Goal: Transaction & Acquisition: Purchase product/service

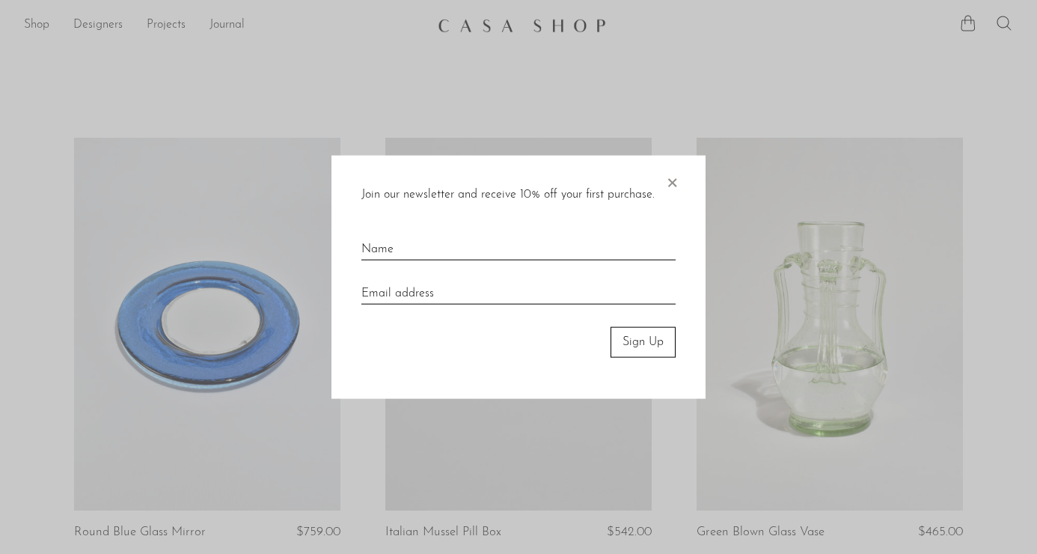
click at [677, 175] on span "×" at bounding box center [671, 180] width 15 height 48
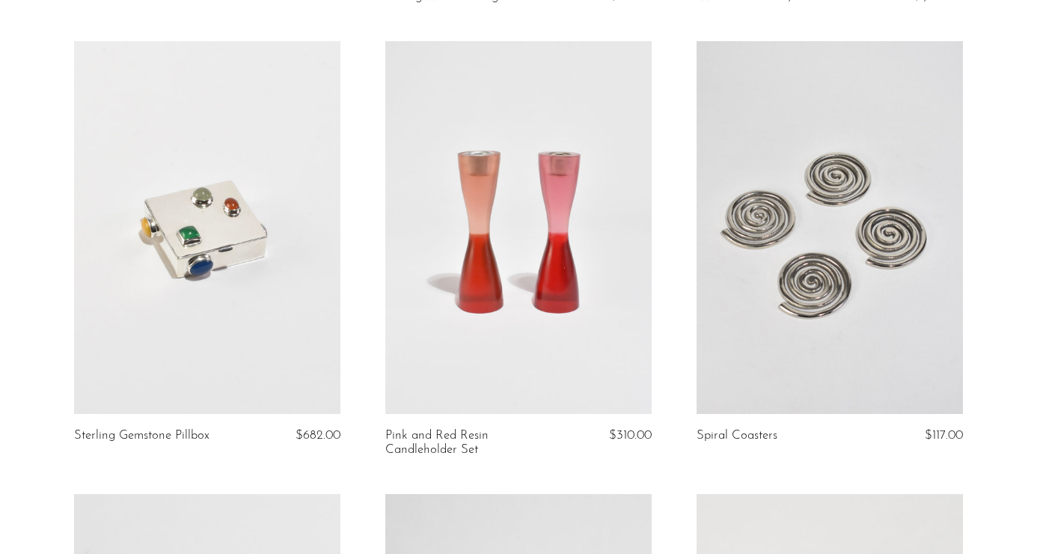
scroll to position [2741, 0]
click at [804, 121] on link at bounding box center [829, 228] width 266 height 373
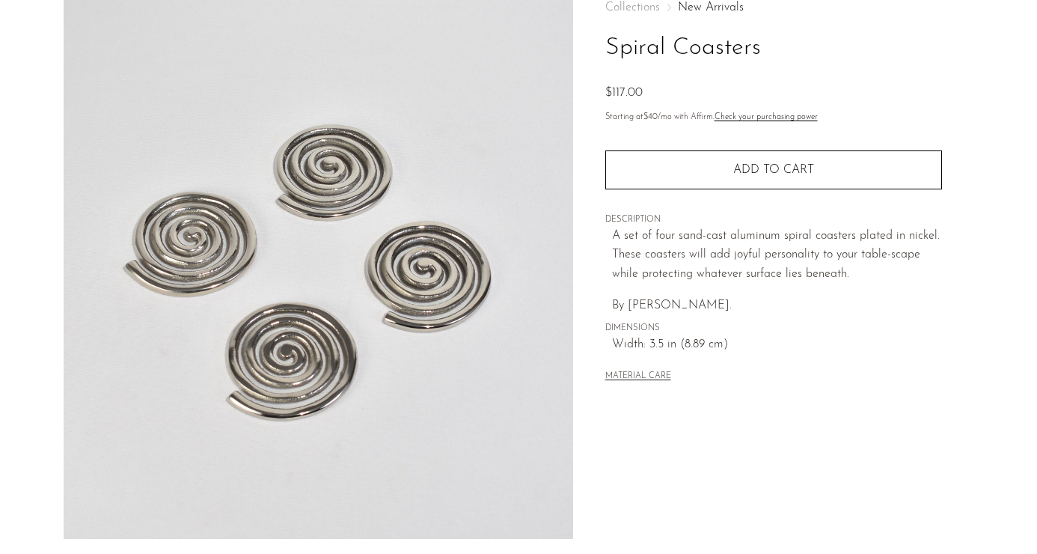
scroll to position [420, 0]
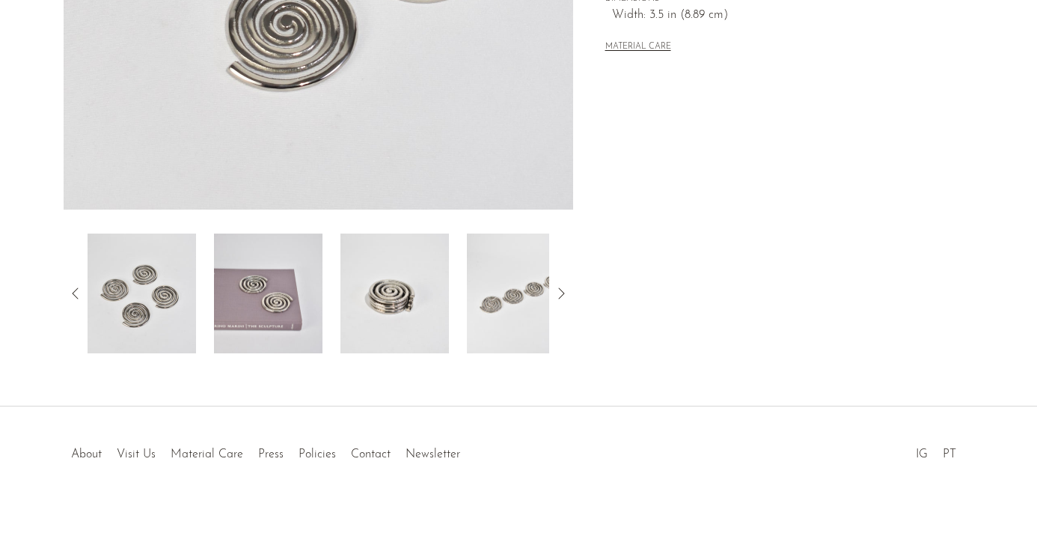
click at [273, 304] on img at bounding box center [268, 293] width 108 height 120
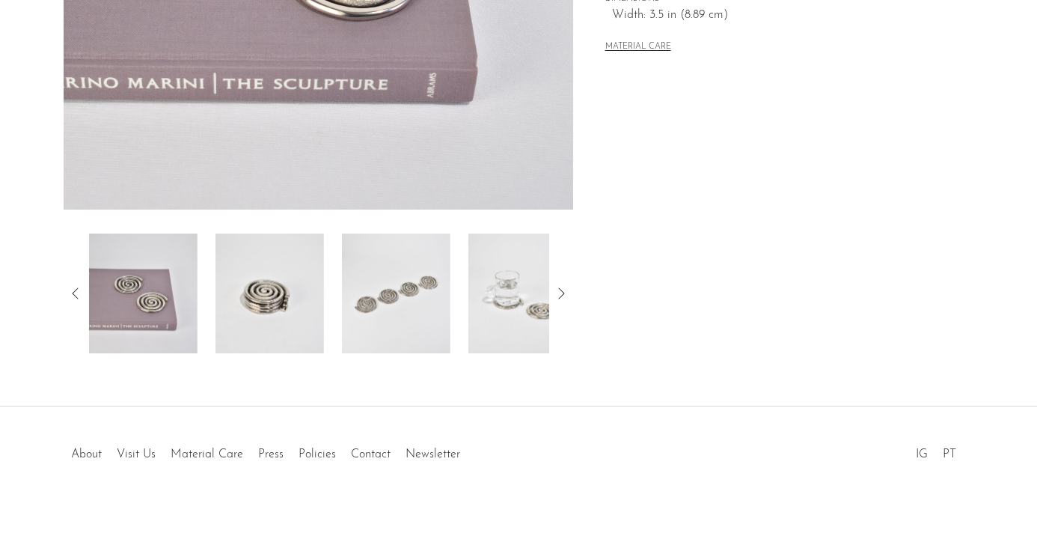
click at [284, 303] on img at bounding box center [269, 293] width 108 height 120
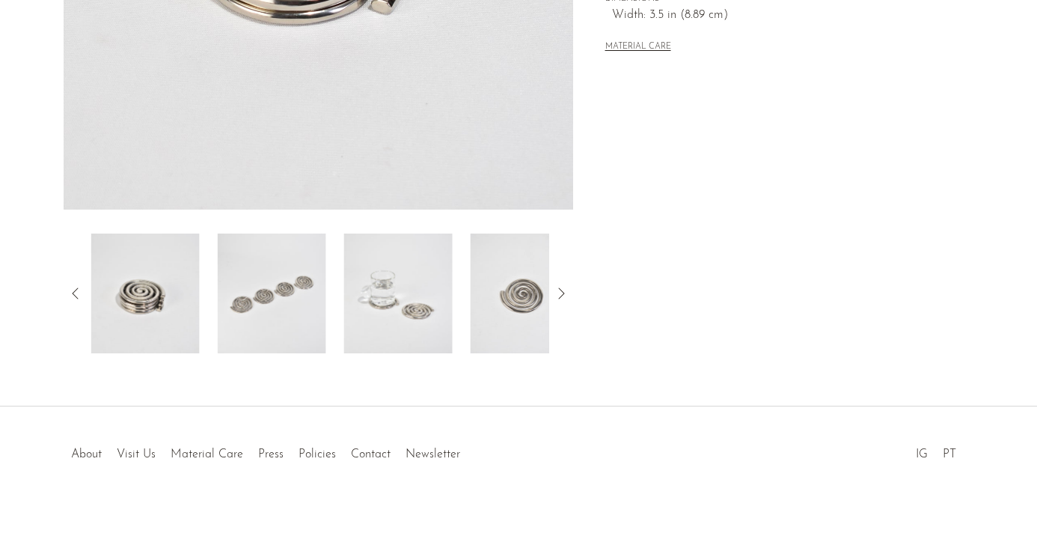
click at [282, 303] on img at bounding box center [272, 293] width 108 height 120
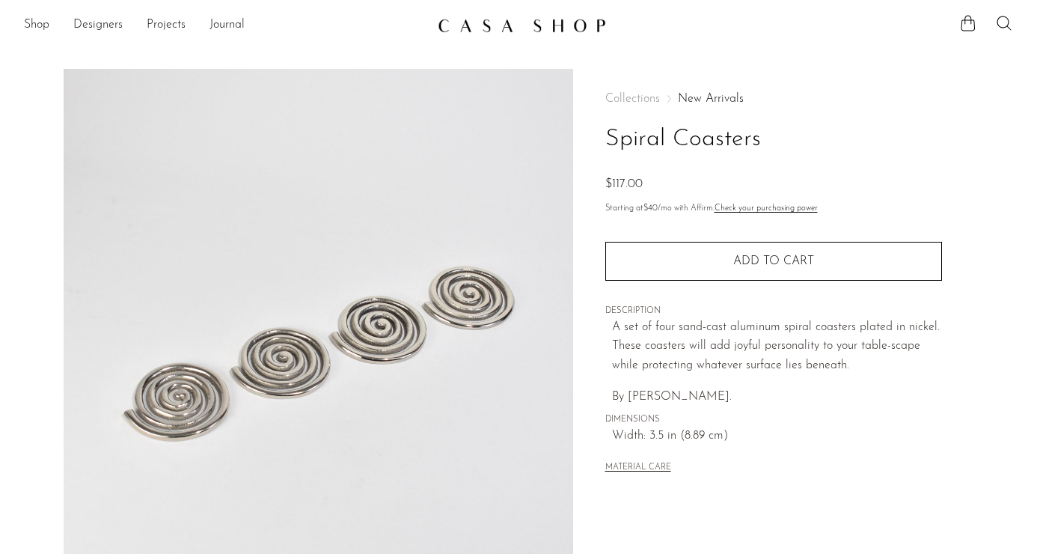
scroll to position [0, 0]
